Goal: Information Seeking & Learning: Check status

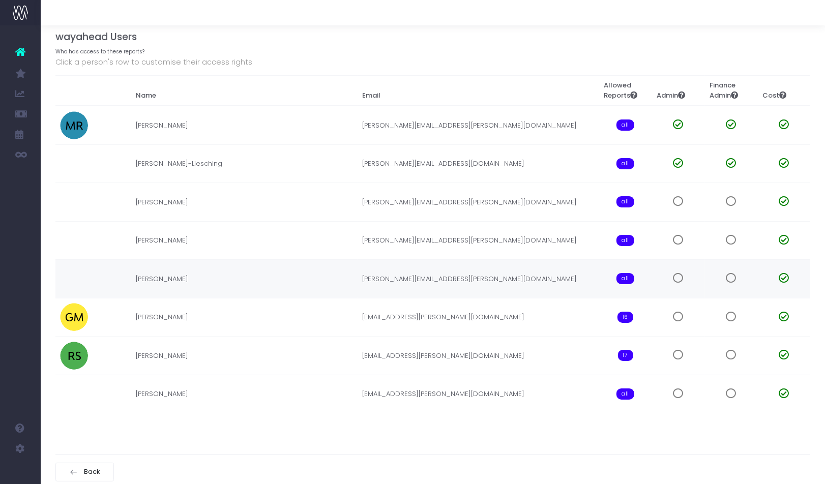
scroll to position [45, 0]
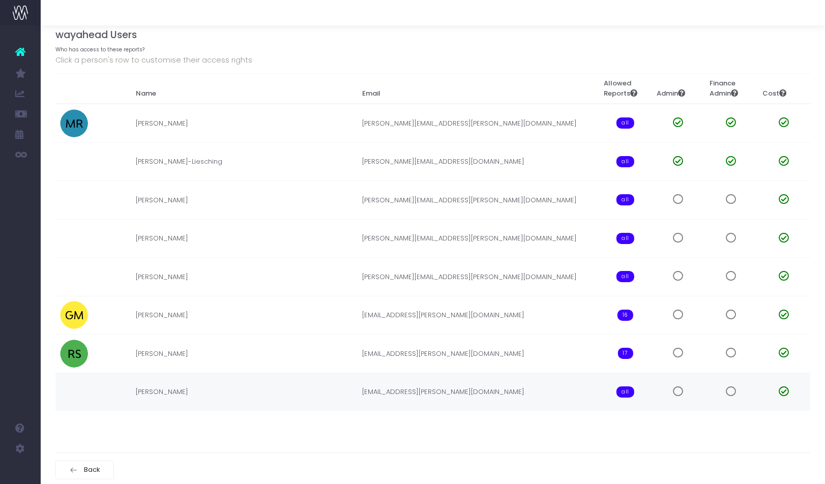
click at [623, 386] on span "all" at bounding box center [625, 391] width 18 height 11
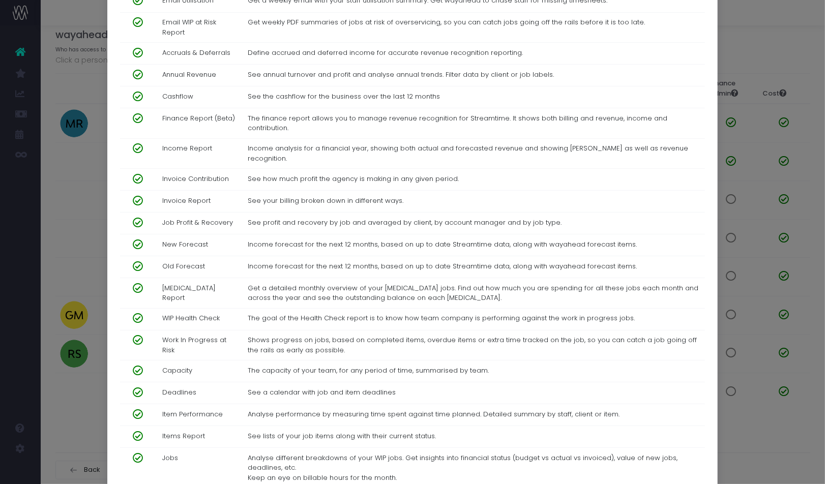
scroll to position [394, 0]
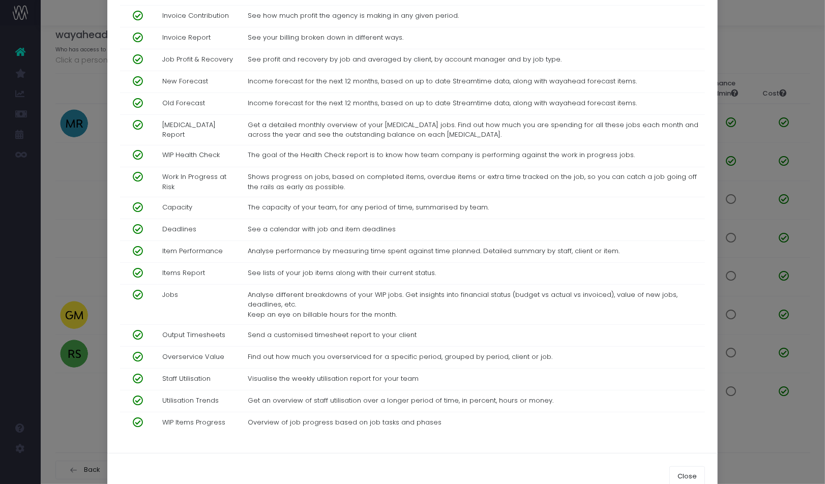
click at [140, 417] on span at bounding box center [134, 422] width 18 height 10
click at [808, 182] on div "BH [PERSON_NAME] × Name [PERSON_NAME] Email [EMAIL_ADDRESS][PERSON_NAME][DOMAIN…" at bounding box center [412, 242] width 825 height 484
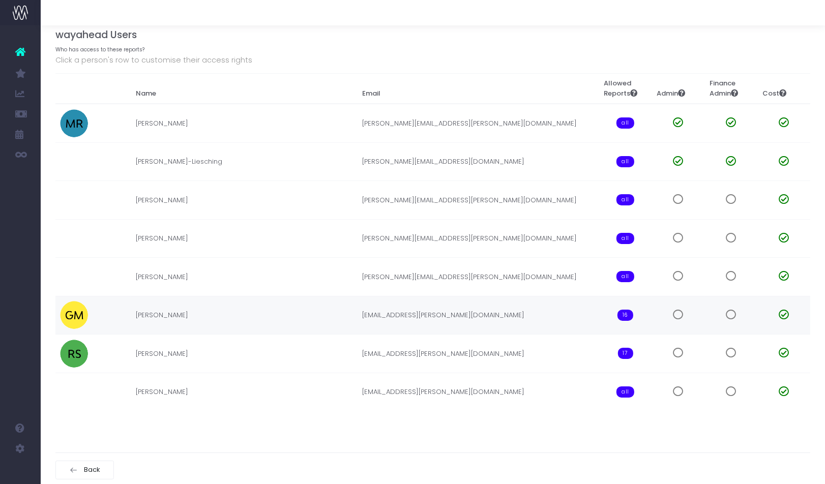
click at [625, 315] on span "16" at bounding box center [625, 315] width 16 height 11
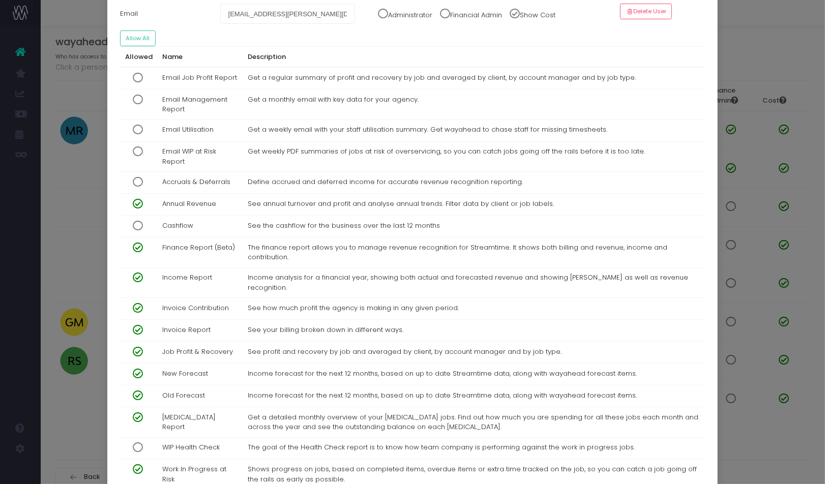
scroll to position [95, 0]
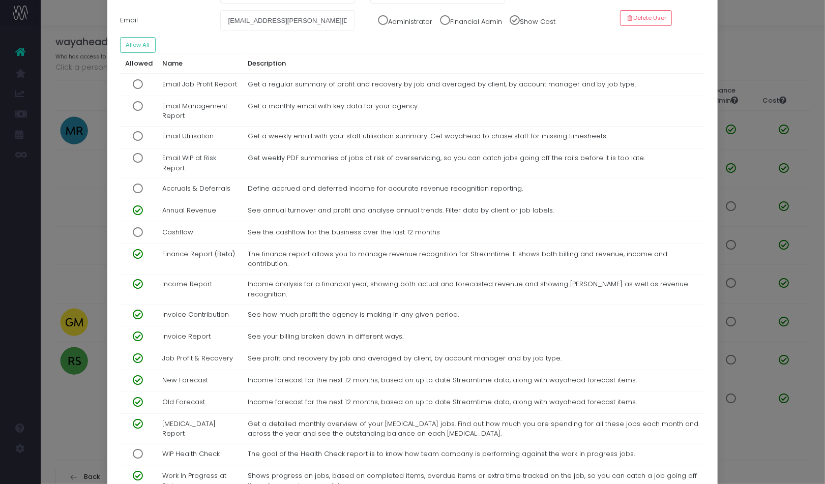
click at [100, 448] on div "GM [PERSON_NAME] × Name [PERSON_NAME] Email [EMAIL_ADDRESS][PERSON_NAME][DOMAIN…" at bounding box center [412, 242] width 825 height 484
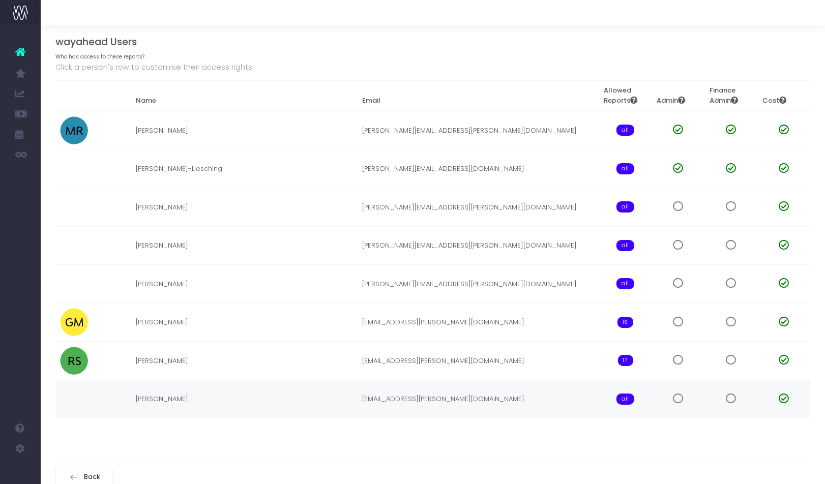
click at [626, 395] on span "all" at bounding box center [625, 399] width 18 height 11
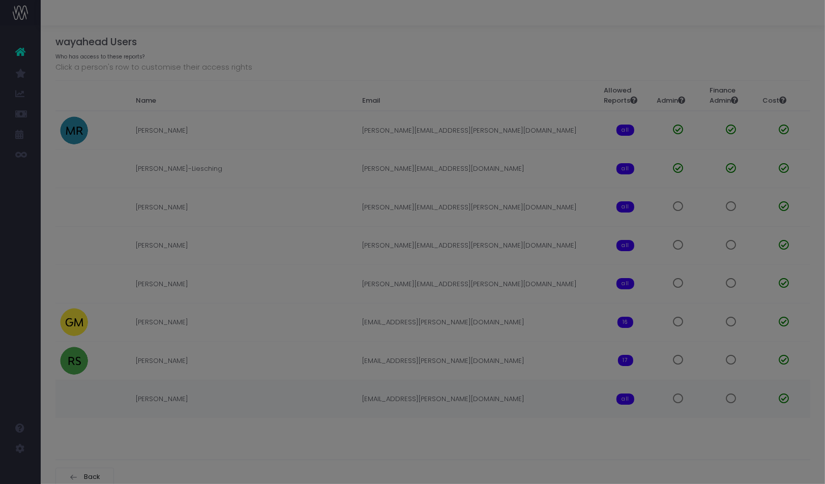
scroll to position [0, 0]
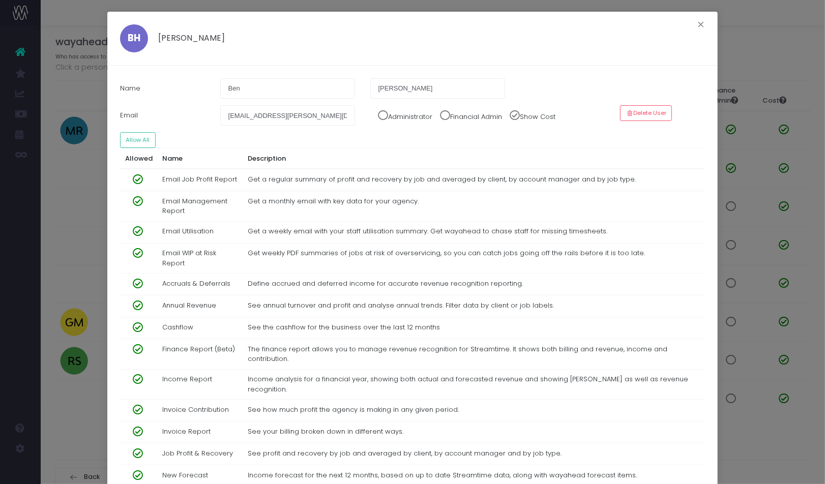
click at [137, 179] on span at bounding box center [134, 179] width 18 height 10
click at [137, 196] on span at bounding box center [134, 201] width 18 height 10
click at [137, 227] on span at bounding box center [134, 231] width 18 height 10
click at [137, 252] on span at bounding box center [134, 253] width 18 height 10
click at [139, 281] on span at bounding box center [134, 284] width 18 height 10
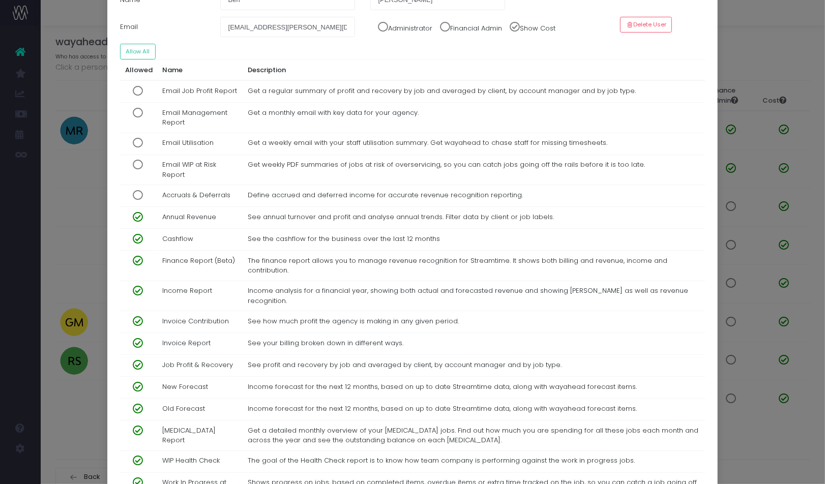
scroll to position [97, 0]
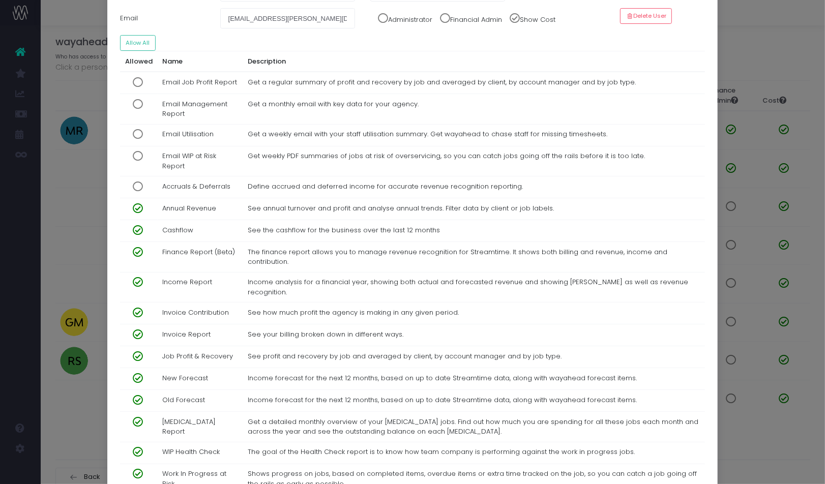
click at [136, 227] on span at bounding box center [134, 230] width 18 height 10
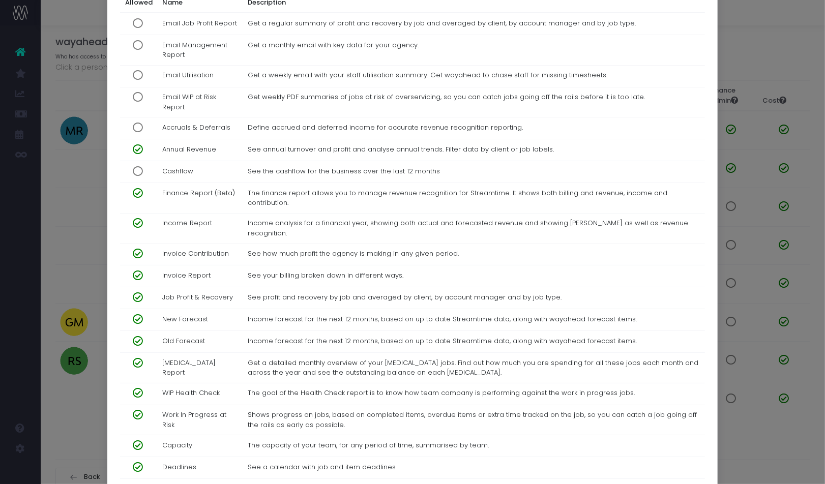
scroll to position [168, 0]
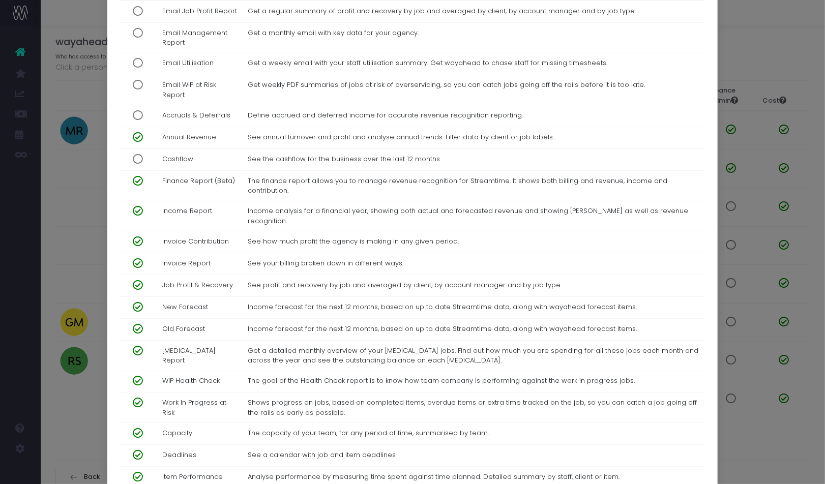
click at [138, 346] on span at bounding box center [134, 351] width 18 height 10
click at [138, 376] on span at bounding box center [134, 381] width 18 height 10
click at [84, 442] on div "BH [PERSON_NAME] × Name [PERSON_NAME] Email [EMAIL_ADDRESS][PERSON_NAME][DOMAIN…" at bounding box center [412, 242] width 825 height 484
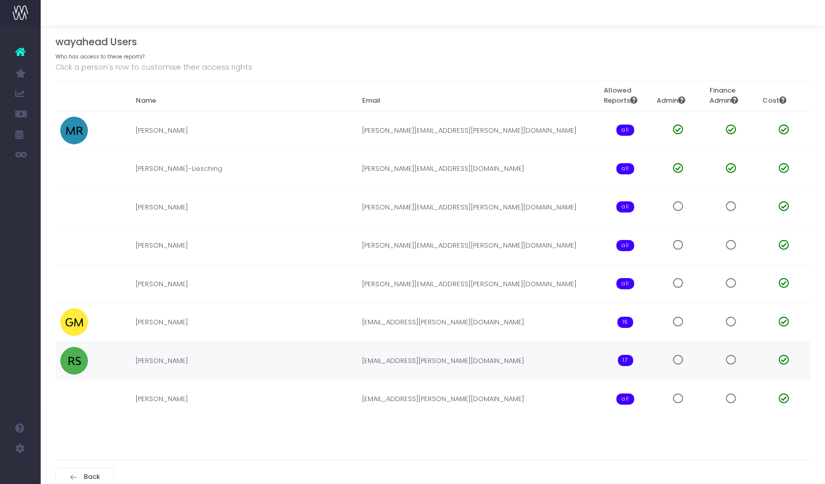
click at [627, 361] on span "17" at bounding box center [625, 360] width 15 height 11
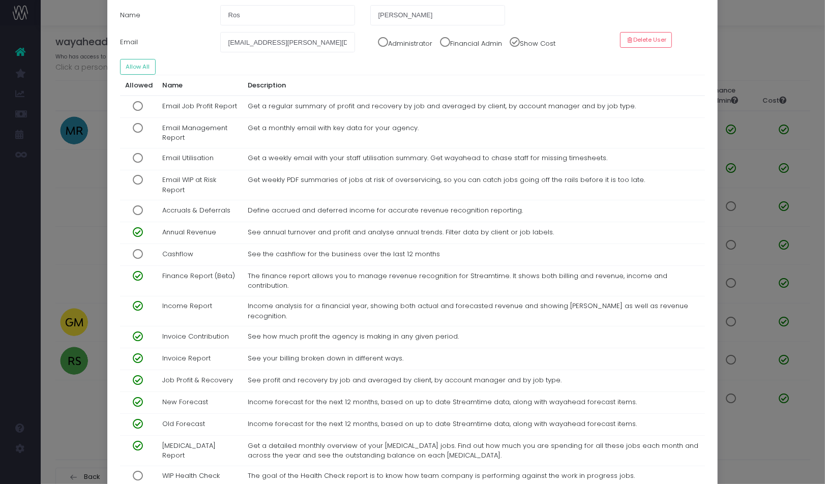
scroll to position [74, 0]
click at [89, 430] on div "RS [PERSON_NAME] × Name Ros [PERSON_NAME] Email [EMAIL_ADDRESS][PERSON_NAME][DO…" at bounding box center [412, 242] width 825 height 484
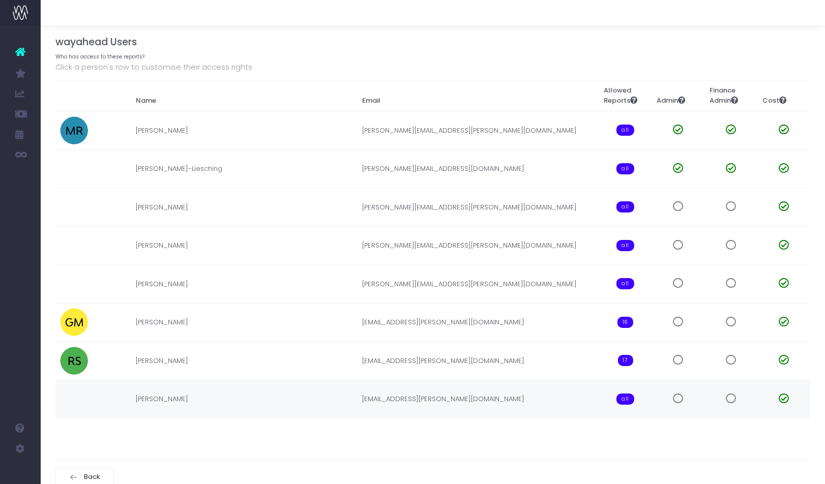
click at [623, 394] on span "all" at bounding box center [625, 399] width 18 height 11
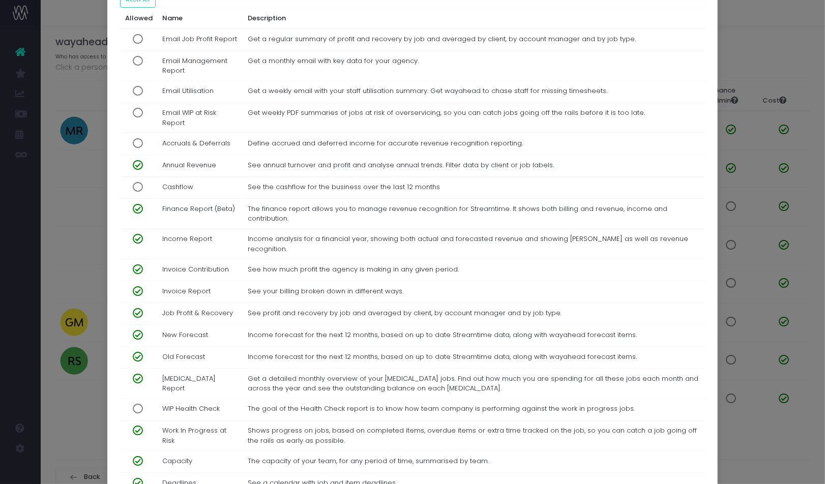
scroll to position [141, 0]
click at [88, 410] on div "BH [PERSON_NAME] × Name [PERSON_NAME] Email [EMAIL_ADDRESS][PERSON_NAME][DOMAIN…" at bounding box center [412, 242] width 825 height 484
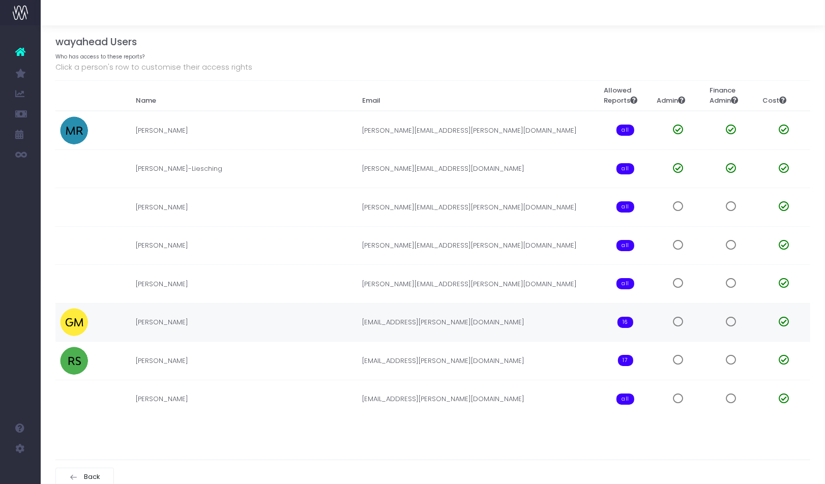
click at [621, 321] on span "16" at bounding box center [625, 322] width 16 height 11
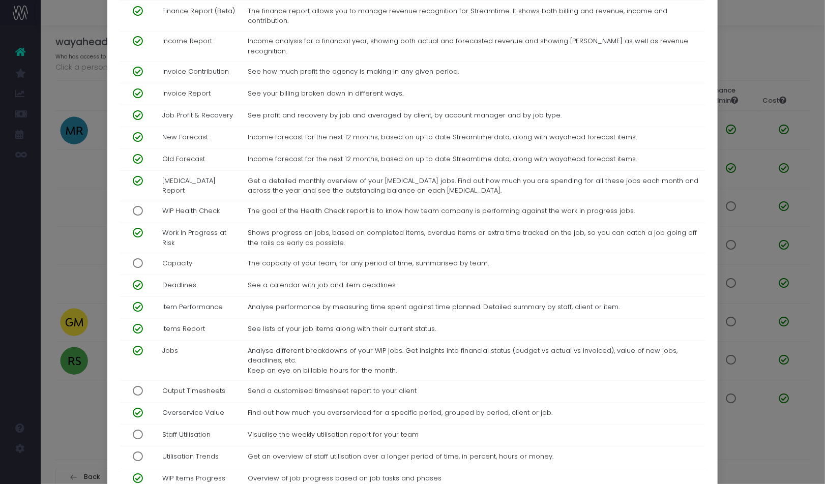
scroll to position [394, 0]
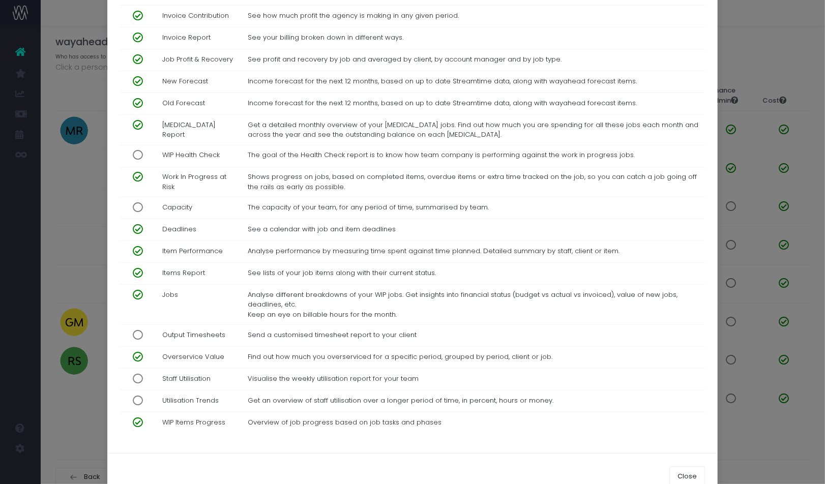
click at [66, 442] on div "GM [PERSON_NAME] × Name [PERSON_NAME] Email [EMAIL_ADDRESS][PERSON_NAME][DOMAIN…" at bounding box center [412, 242] width 825 height 484
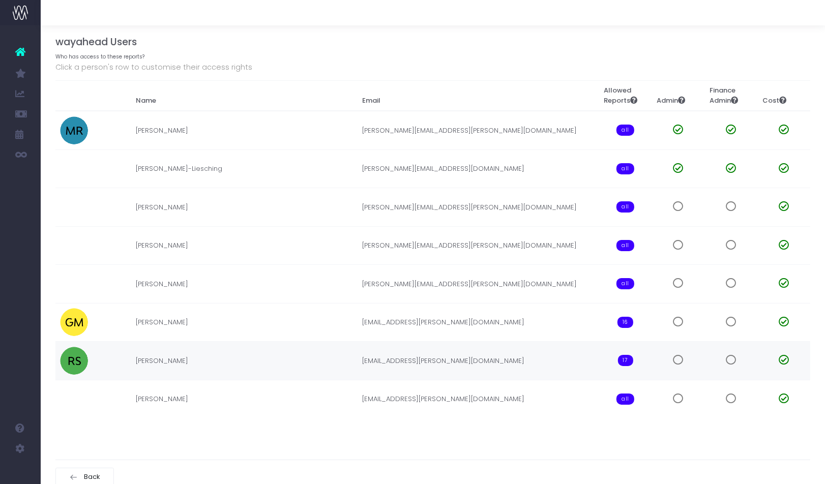
click at [624, 363] on span "17" at bounding box center [625, 360] width 15 height 11
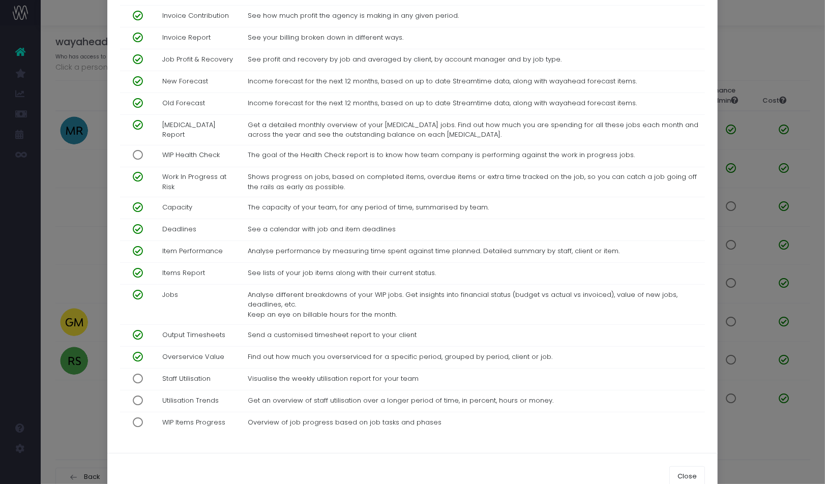
click at [138, 202] on span at bounding box center [134, 207] width 18 height 10
click at [94, 440] on div "RS [PERSON_NAME] × Name Ros [PERSON_NAME] Email [EMAIL_ADDRESS][PERSON_NAME][DO…" at bounding box center [412, 242] width 825 height 484
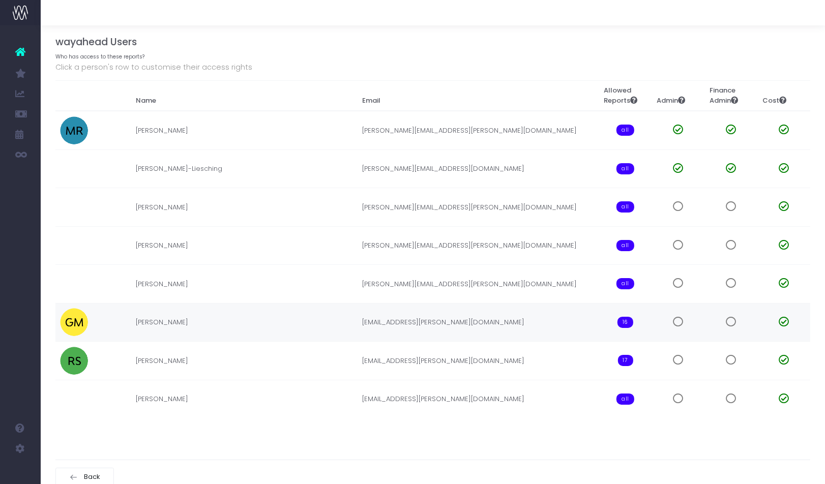
click at [627, 317] on span "16" at bounding box center [625, 322] width 16 height 11
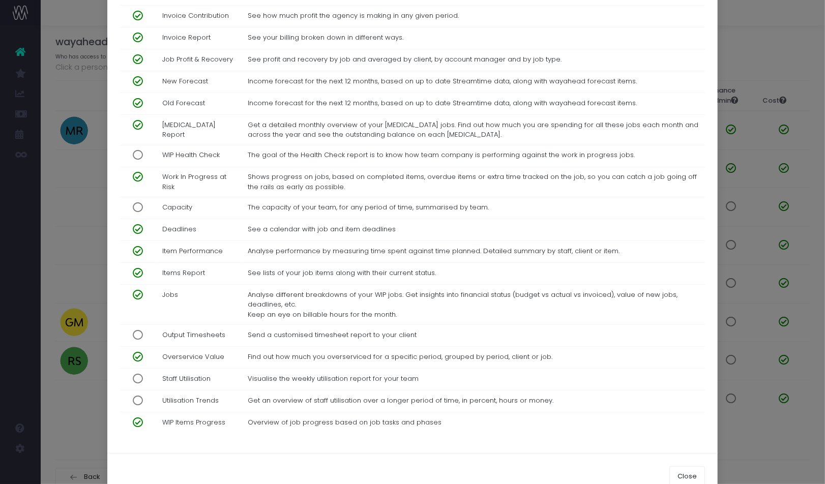
click at [92, 455] on div "GM [PERSON_NAME] × Name [PERSON_NAME] Email [EMAIL_ADDRESS][PERSON_NAME][DOMAIN…" at bounding box center [412, 242] width 825 height 484
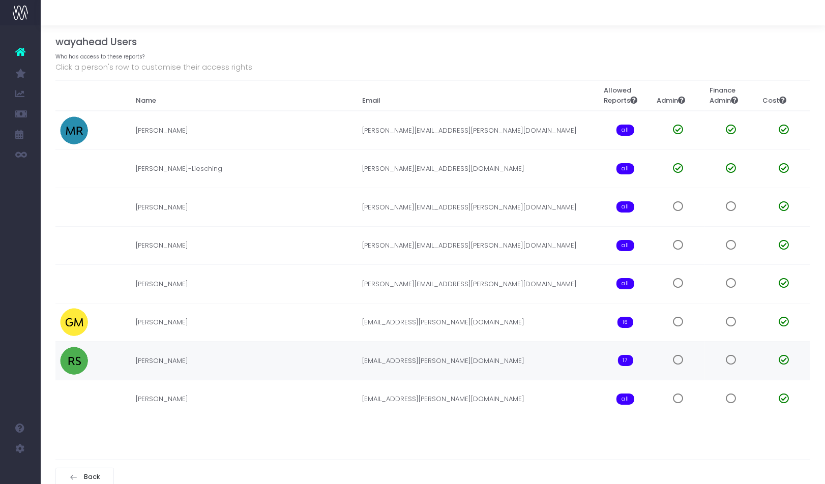
click at [624, 362] on span "17" at bounding box center [625, 360] width 15 height 11
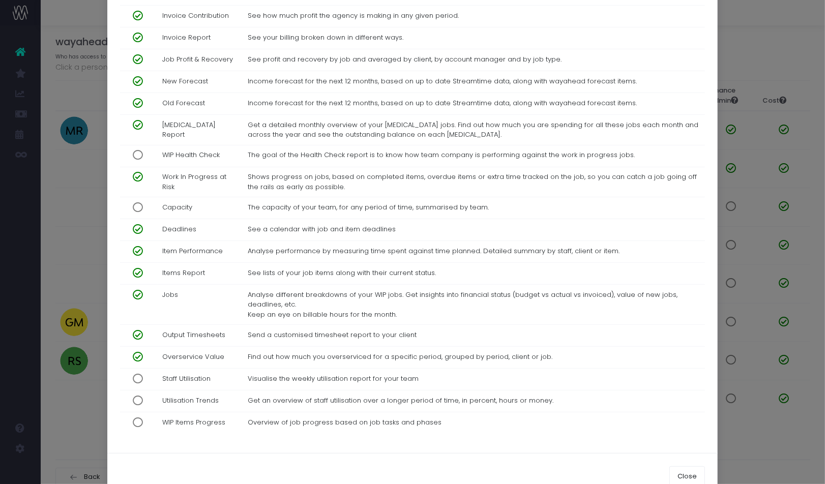
click at [139, 330] on span at bounding box center [134, 335] width 18 height 10
click at [689, 466] on button "Close" at bounding box center [687, 476] width 36 height 20
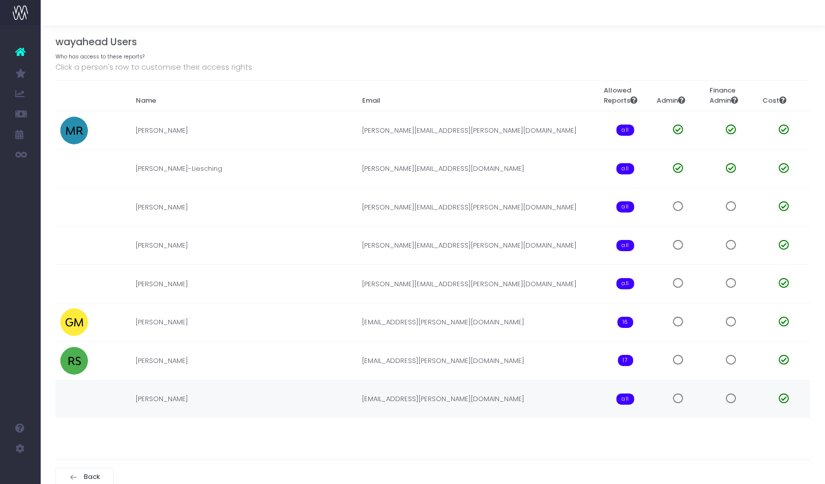
click at [624, 399] on span "all" at bounding box center [625, 399] width 18 height 11
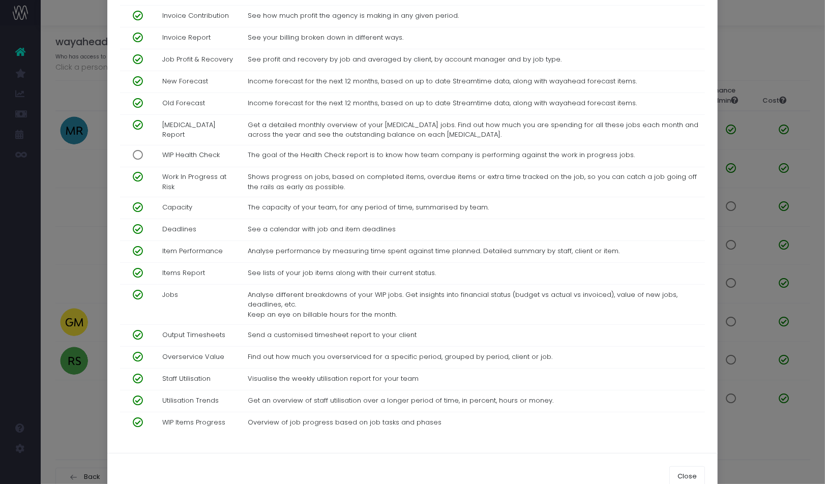
click at [139, 202] on span at bounding box center [134, 207] width 18 height 10
click at [137, 330] on span at bounding box center [134, 335] width 18 height 10
click at [138, 374] on span at bounding box center [134, 379] width 18 height 10
click at [137, 396] on span at bounding box center [134, 401] width 18 height 10
click at [137, 417] on span at bounding box center [134, 422] width 18 height 10
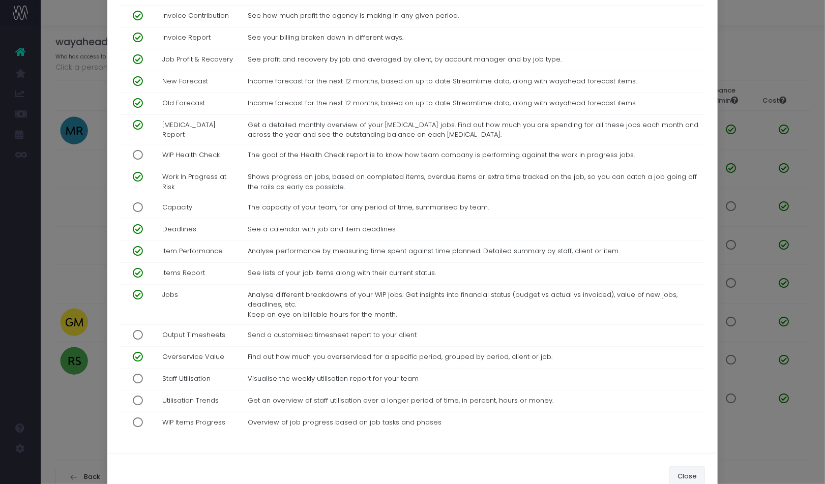
click at [696, 466] on button "Close" at bounding box center [687, 476] width 36 height 20
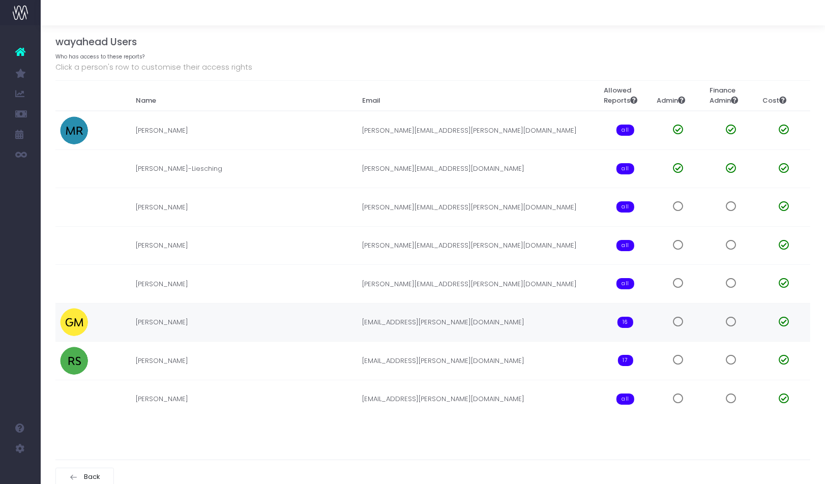
click at [627, 320] on span "16" at bounding box center [625, 322] width 16 height 11
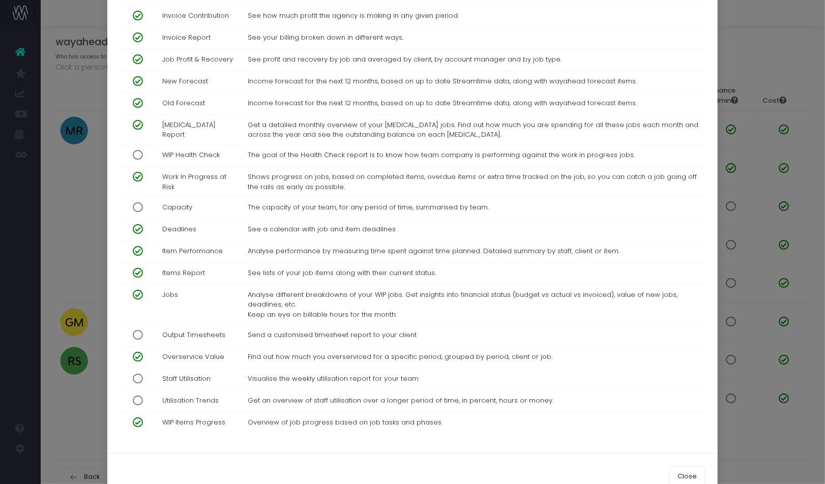
click at [68, 445] on div "GM [PERSON_NAME] × Name [PERSON_NAME] Email [EMAIL_ADDRESS][PERSON_NAME][DOMAIN…" at bounding box center [412, 242] width 825 height 484
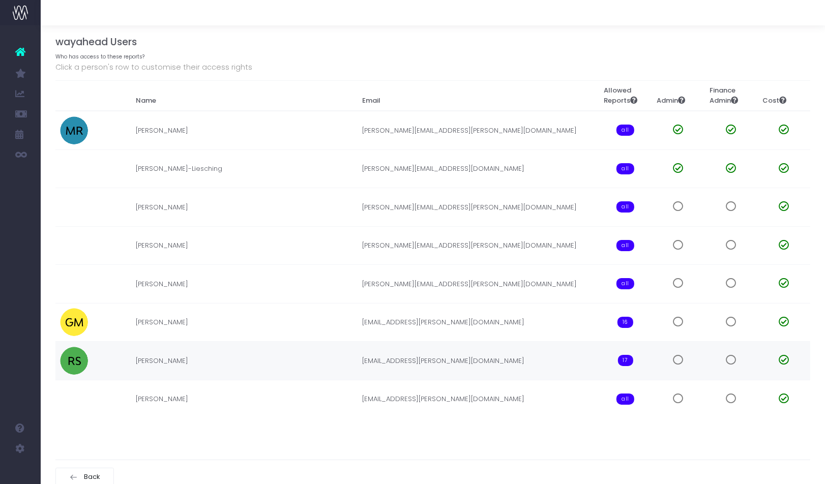
click at [633, 357] on span "17" at bounding box center [625, 360] width 15 height 11
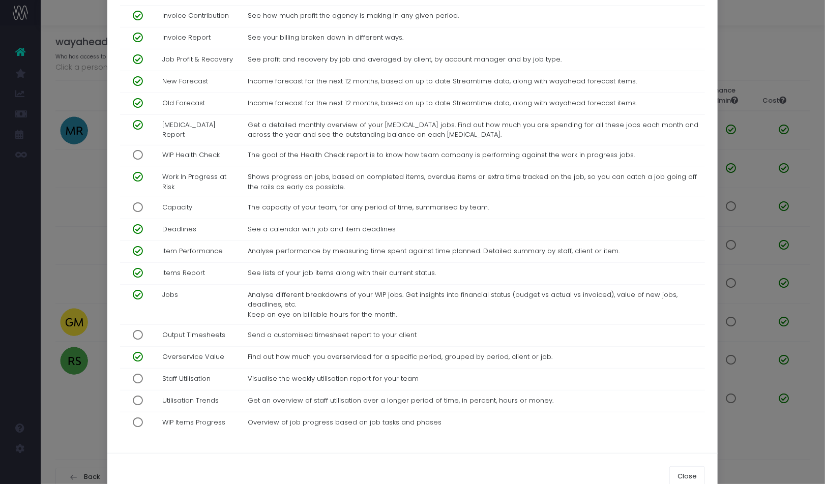
click at [138, 417] on span at bounding box center [134, 422] width 18 height 10
click at [94, 420] on div "RS [PERSON_NAME] × Name Ros [PERSON_NAME] Email [EMAIL_ADDRESS][PERSON_NAME][DO…" at bounding box center [412, 242] width 825 height 484
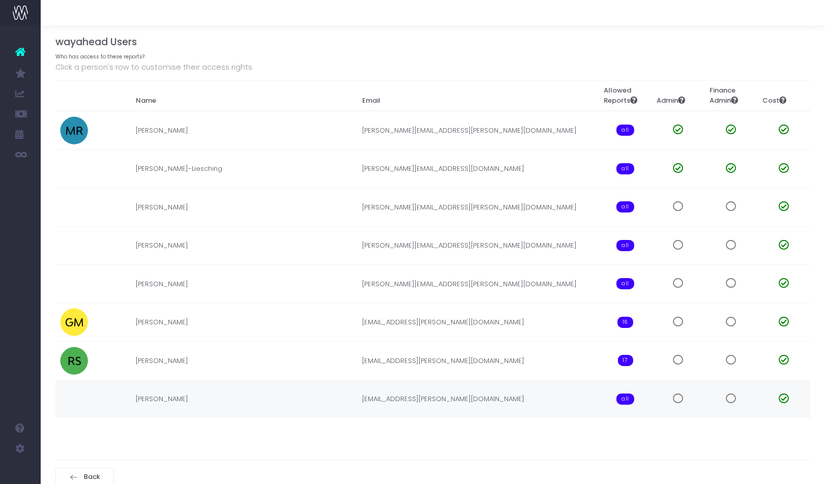
click at [631, 394] on span "all" at bounding box center [625, 399] width 18 height 11
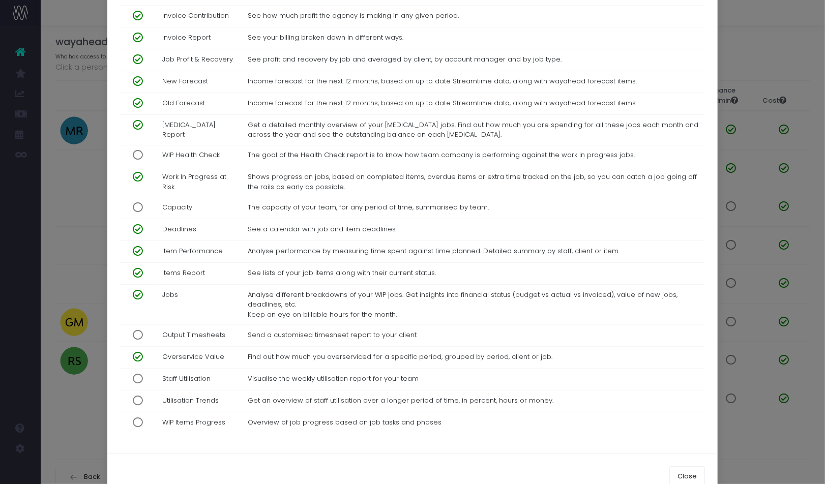
click at [139, 417] on span at bounding box center [134, 422] width 18 height 10
click at [89, 421] on div "BH [PERSON_NAME] × Name [PERSON_NAME] Email [EMAIL_ADDRESS][PERSON_NAME][DOMAIN…" at bounding box center [412, 242] width 825 height 484
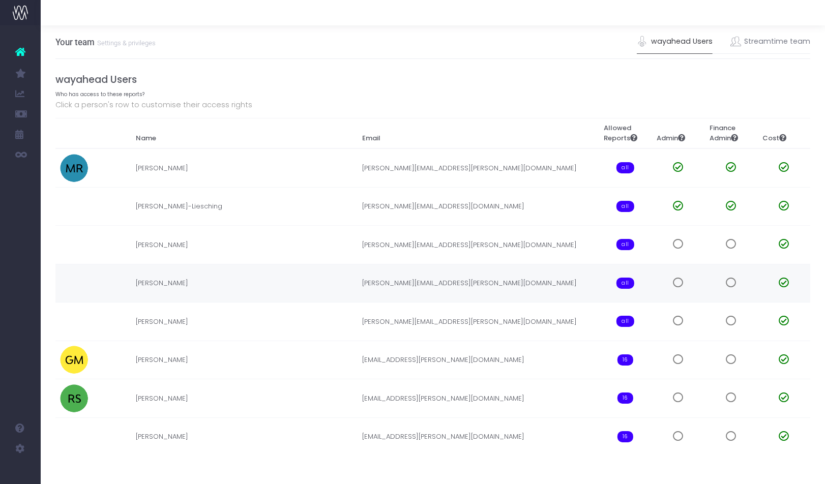
scroll to position [45, 0]
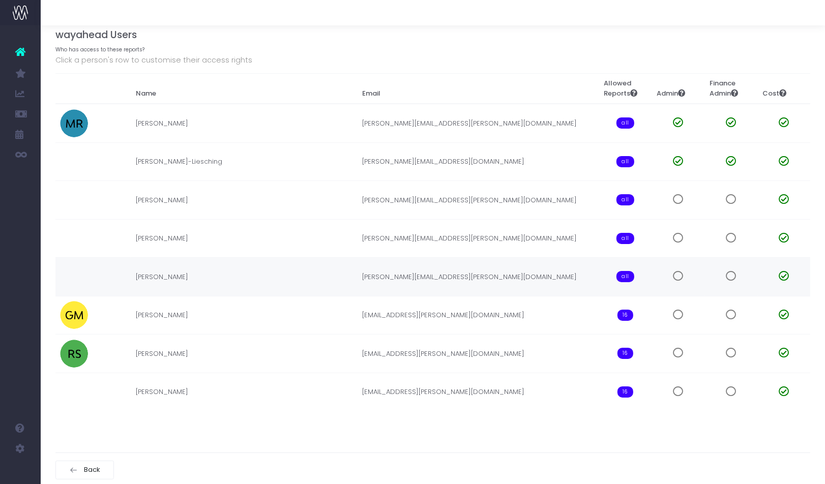
click at [624, 276] on span "all" at bounding box center [625, 276] width 18 height 11
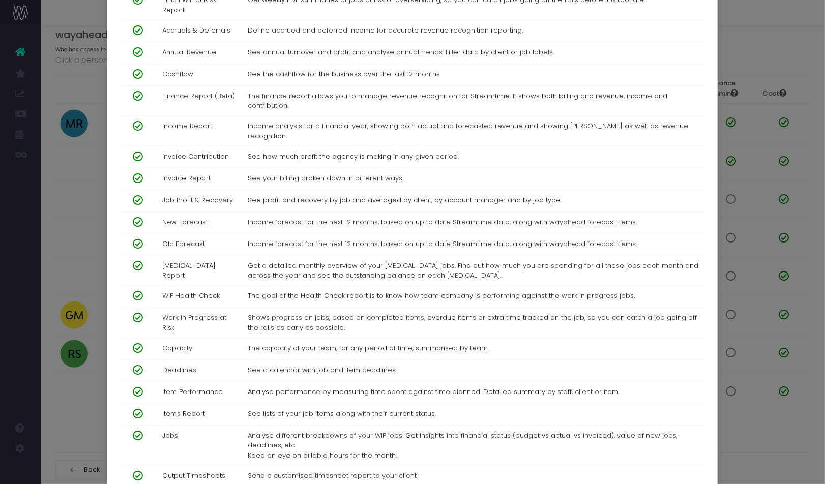
scroll to position [0, 0]
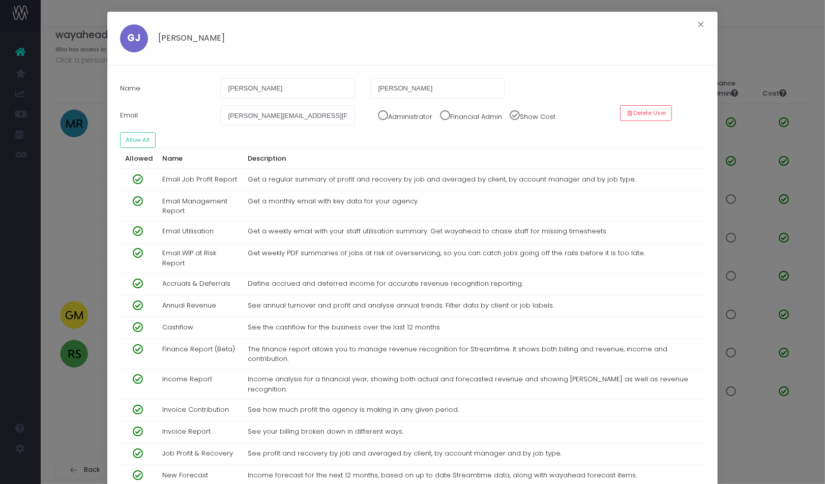
click at [136, 204] on span at bounding box center [134, 201] width 18 height 10
click at [79, 472] on div "GJ Georgie Jones × Name Georgie Jones Email georgie.jones@butterflycannon.com A…" at bounding box center [412, 242] width 825 height 484
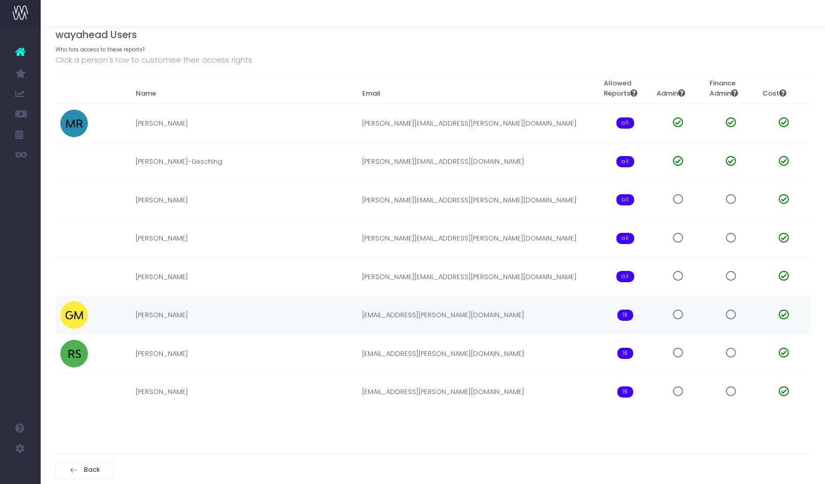
click at [623, 311] on span "16" at bounding box center [625, 315] width 16 height 11
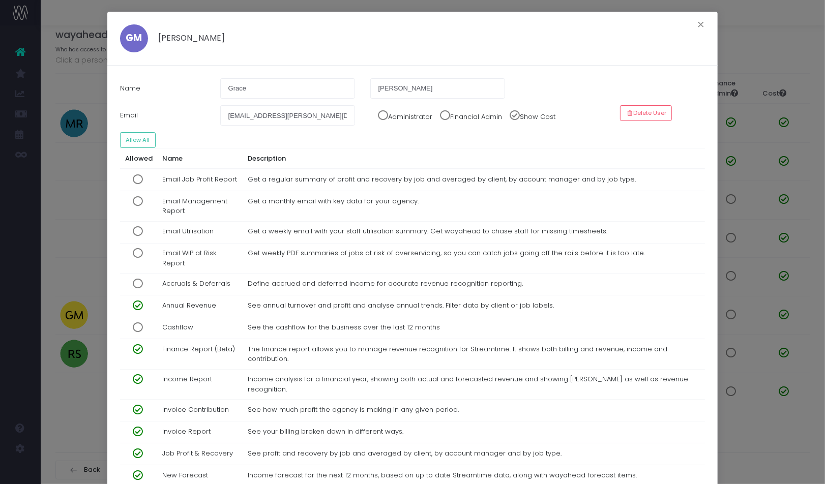
click at [67, 436] on div "GM Grace Marshall × Name Grace Marshall Email grace.marshall@butterflycannon.co…" at bounding box center [412, 242] width 825 height 484
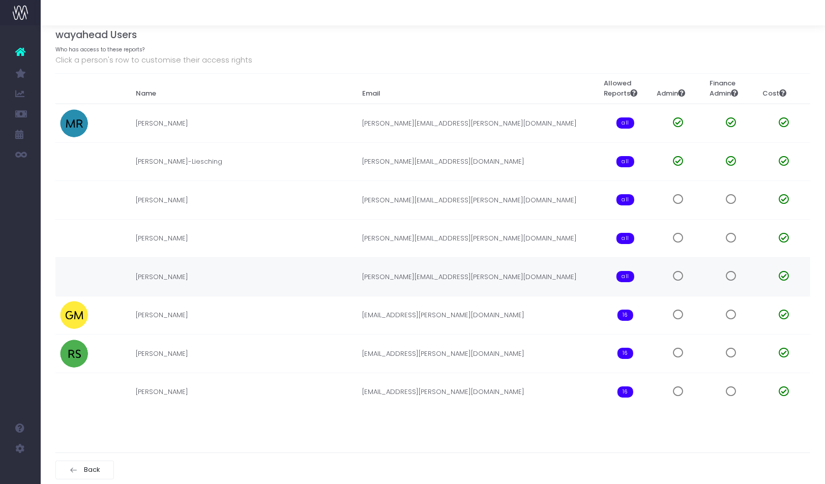
click at [627, 277] on span "all" at bounding box center [625, 276] width 18 height 11
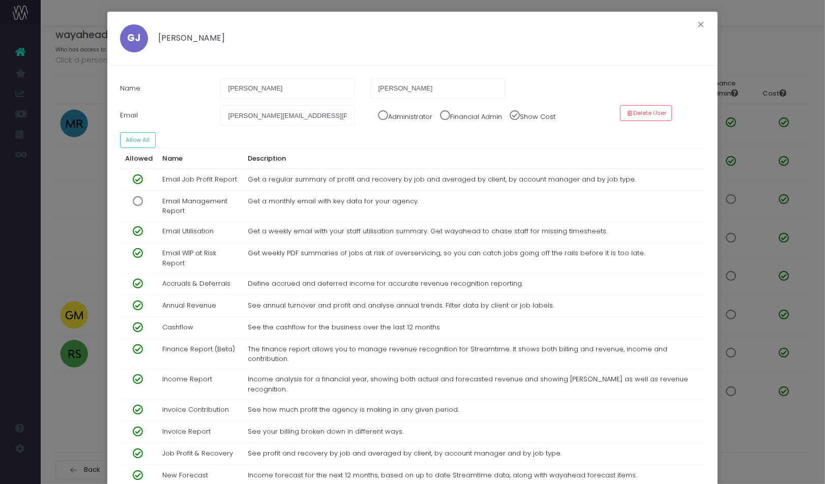
click at [140, 177] on span at bounding box center [134, 179] width 18 height 10
click at [139, 226] on span at bounding box center [134, 231] width 18 height 10
click at [139, 251] on span at bounding box center [134, 253] width 18 height 10
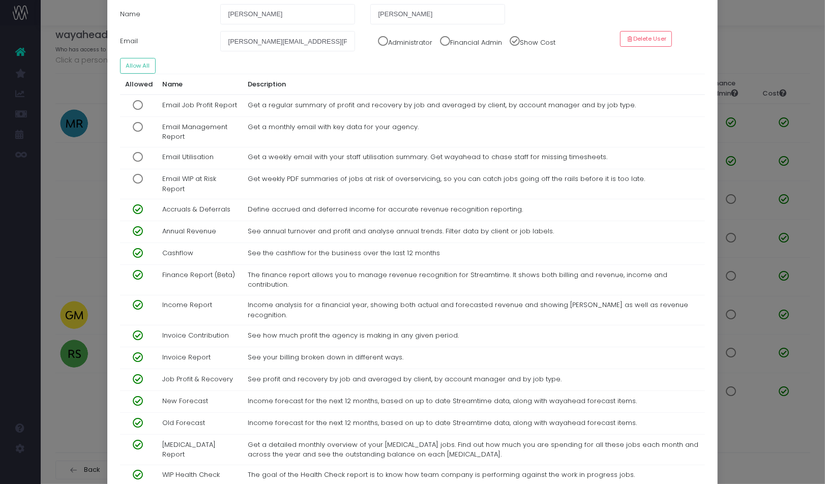
scroll to position [394, 0]
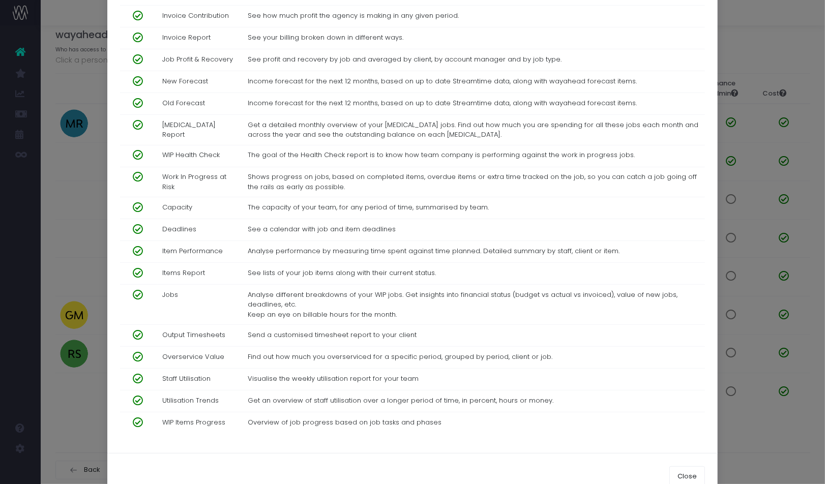
click at [135, 396] on span at bounding box center [134, 401] width 18 height 10
click at [140, 374] on span at bounding box center [134, 379] width 18 height 10
click at [140, 330] on span at bounding box center [134, 335] width 18 height 10
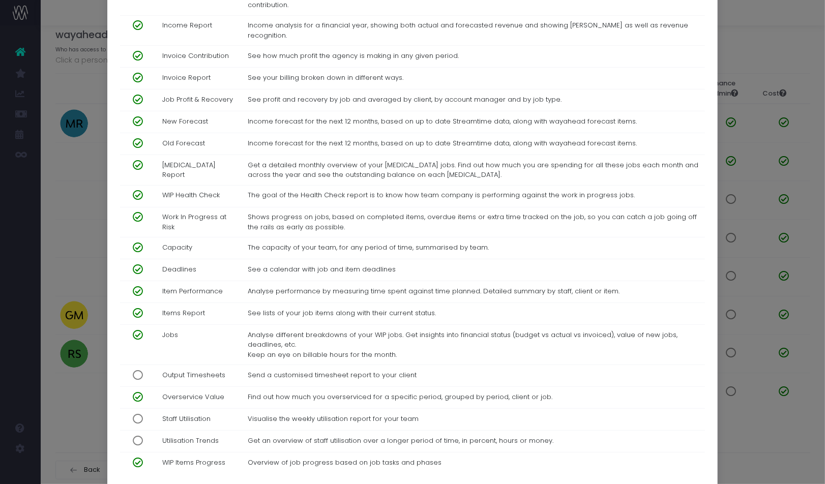
scroll to position [324, 0]
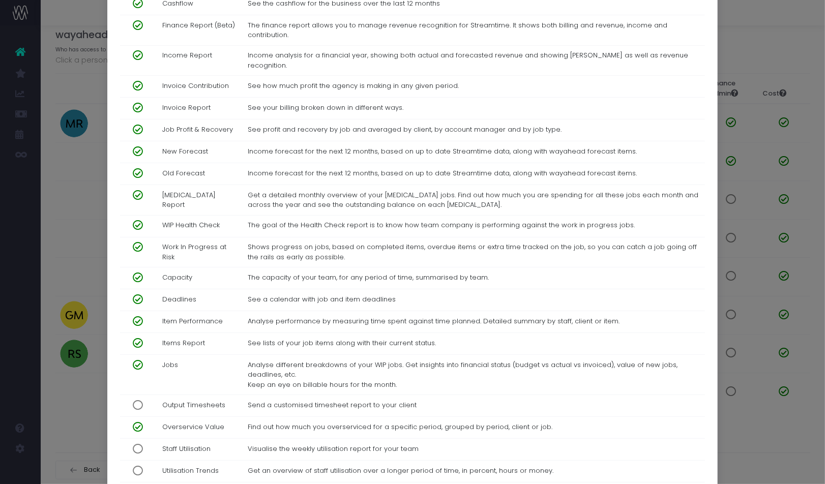
click at [139, 190] on span at bounding box center [134, 195] width 18 height 10
click at [135, 168] on span at bounding box center [134, 173] width 18 height 10
click at [85, 437] on div "GJ Georgie Jones × Name Georgie Jones Email georgie.jones@butterflycannon.com A…" at bounding box center [412, 242] width 825 height 484
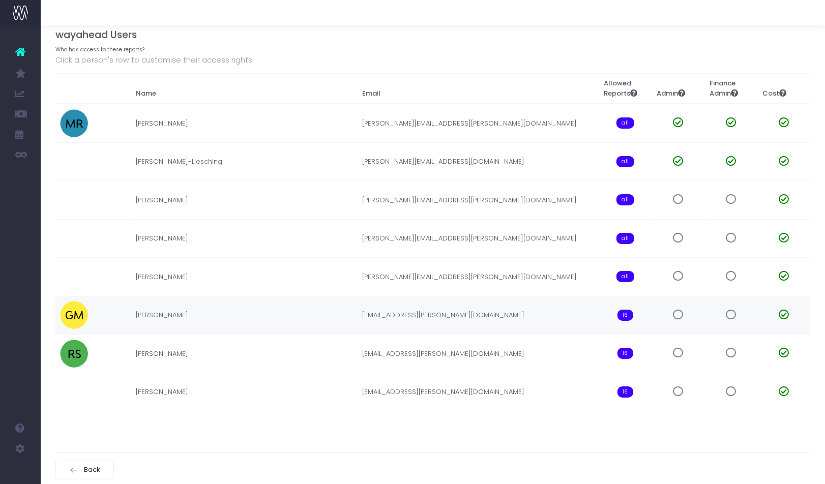
click at [623, 315] on span "16" at bounding box center [625, 315] width 16 height 11
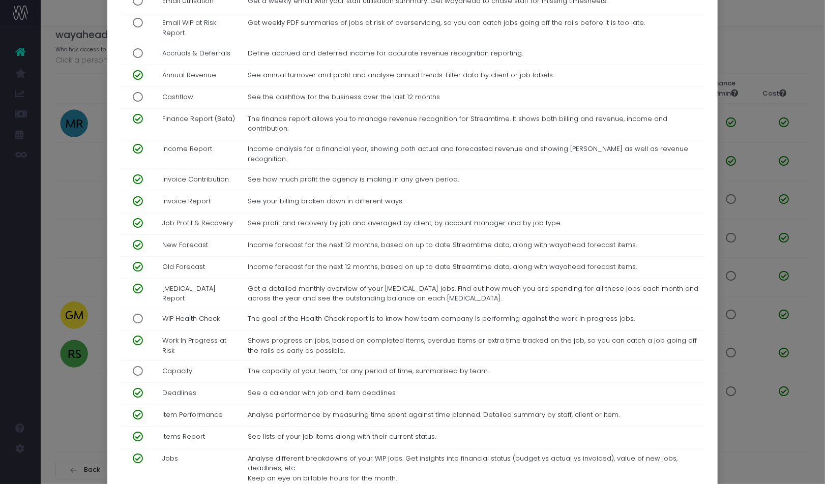
scroll to position [241, 0]
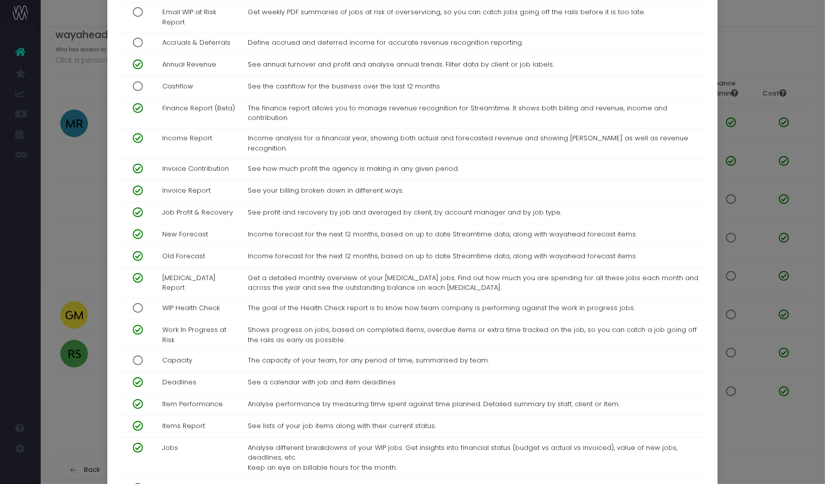
click at [85, 416] on div "GM [PERSON_NAME] × Name [PERSON_NAME] Email [EMAIL_ADDRESS][PERSON_NAME][DOMAIN…" at bounding box center [412, 242] width 825 height 484
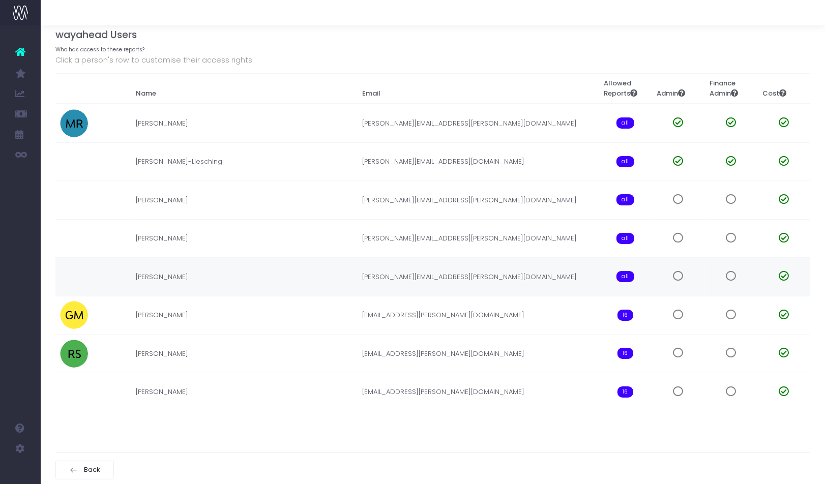
click at [625, 273] on span "all" at bounding box center [625, 276] width 18 height 11
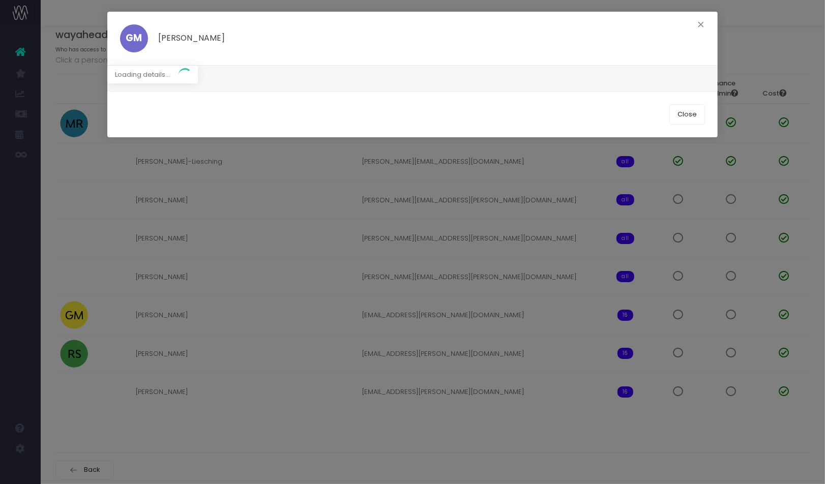
scroll to position [0, 0]
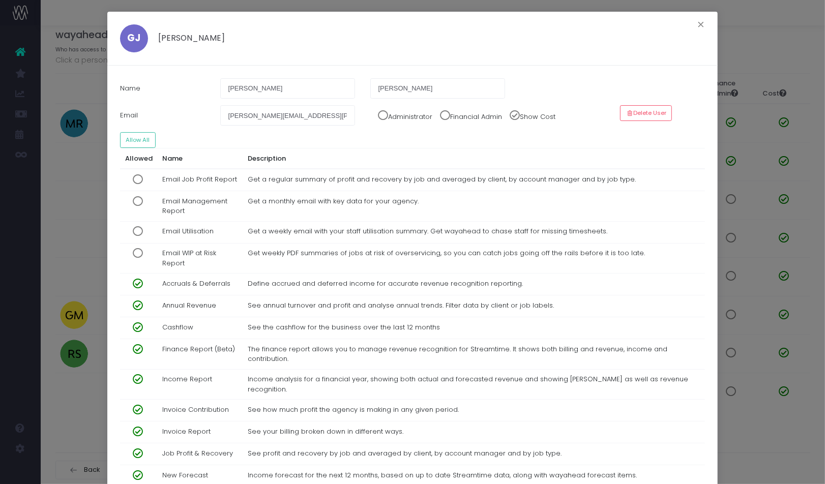
click at [142, 303] on span at bounding box center [134, 306] width 18 height 10
click at [141, 324] on span at bounding box center [134, 327] width 18 height 10
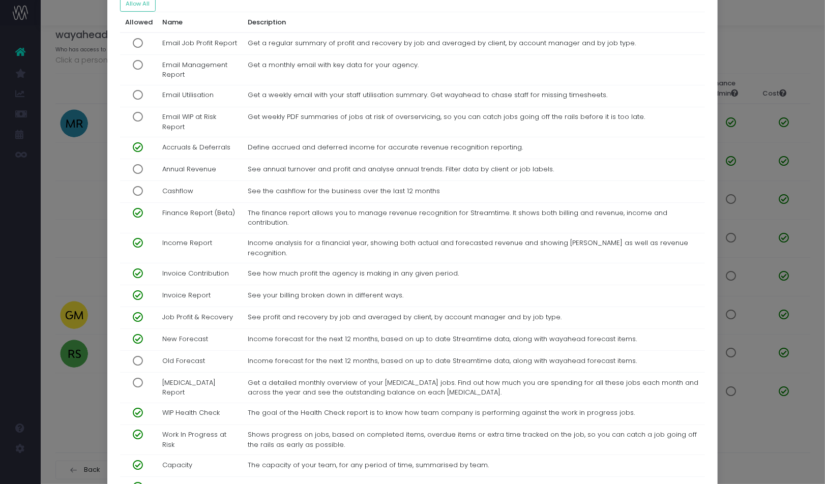
scroll to position [153, 0]
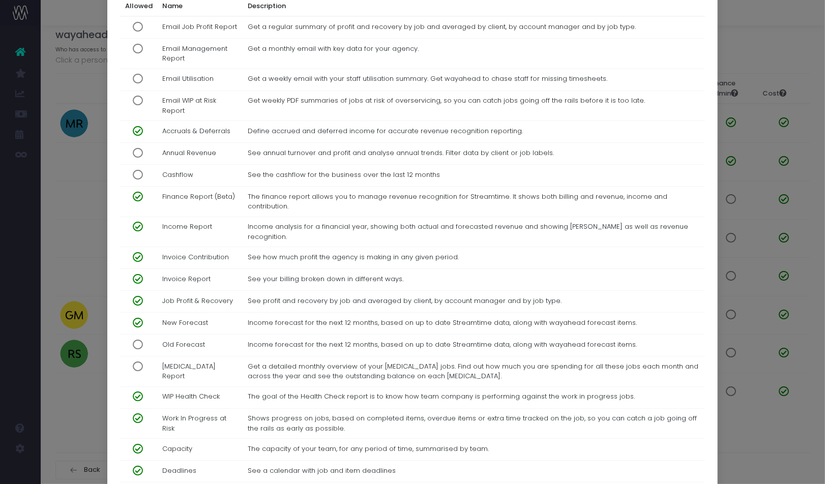
click at [136, 340] on span at bounding box center [134, 345] width 18 height 10
click at [138, 362] on span at bounding box center [134, 367] width 18 height 10
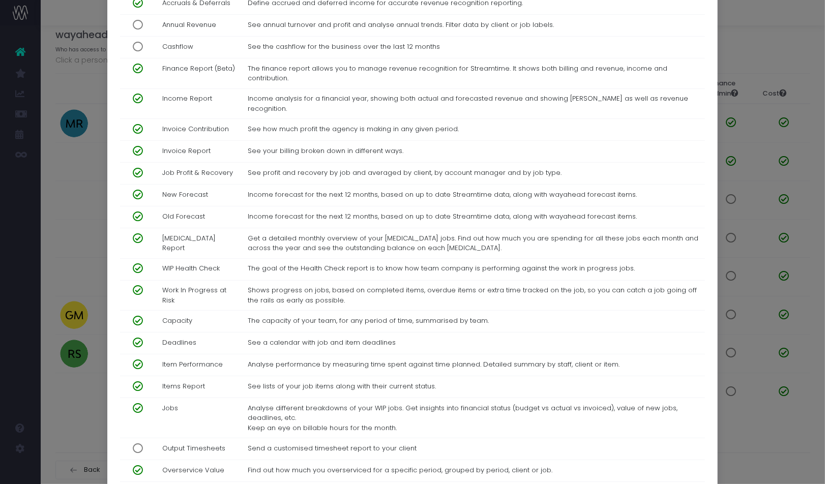
scroll to position [282, 0]
click at [136, 262] on span at bounding box center [134, 267] width 18 height 10
click at [140, 284] on span at bounding box center [134, 289] width 18 height 10
click at [138, 314] on span at bounding box center [134, 319] width 18 height 10
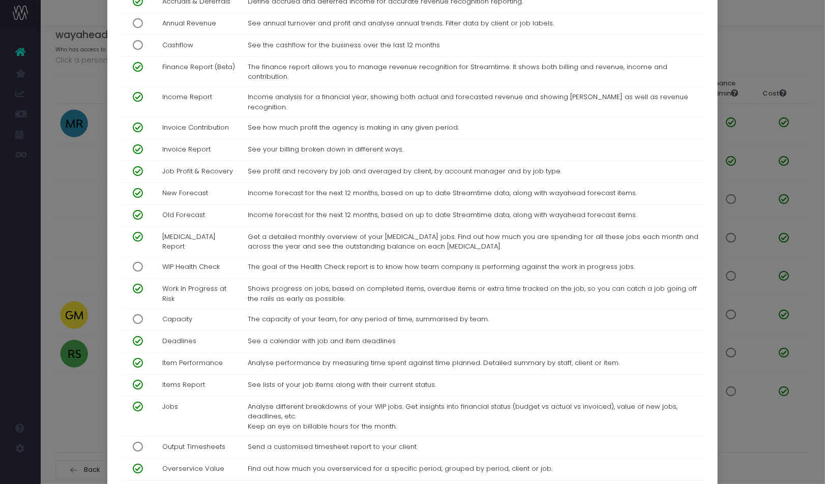
scroll to position [394, 0]
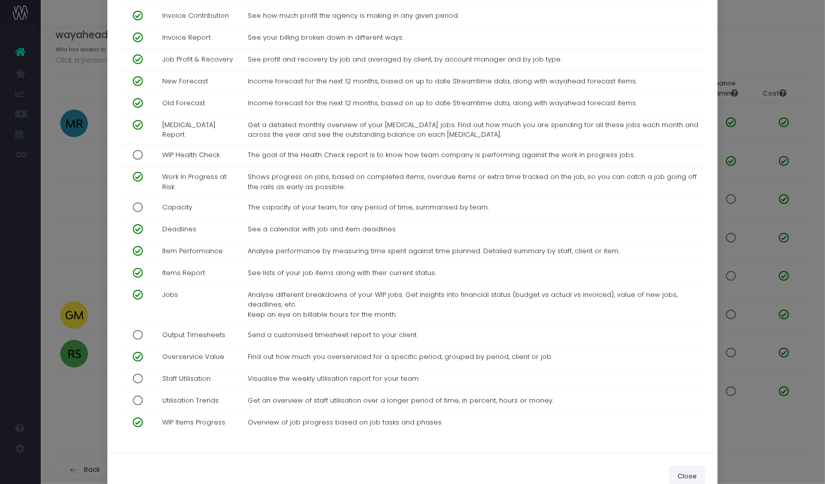
click at [678, 466] on button "Close" at bounding box center [687, 476] width 36 height 20
